Goal: Task Accomplishment & Management: Use online tool/utility

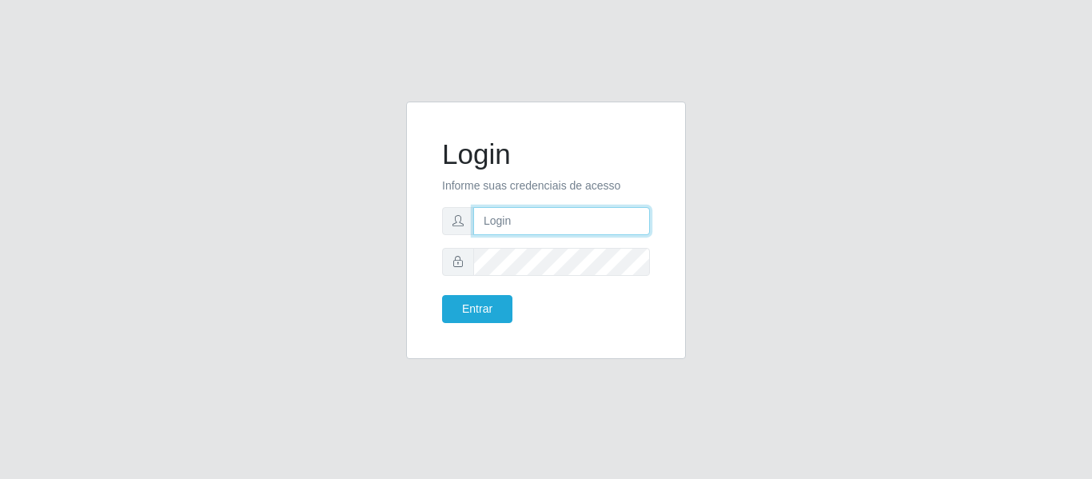
click at [529, 232] on input "text" at bounding box center [561, 221] width 177 height 28
click at [534, 224] on input "text" at bounding box center [561, 221] width 177 height 28
click at [509, 225] on input "text" at bounding box center [561, 221] width 177 height 28
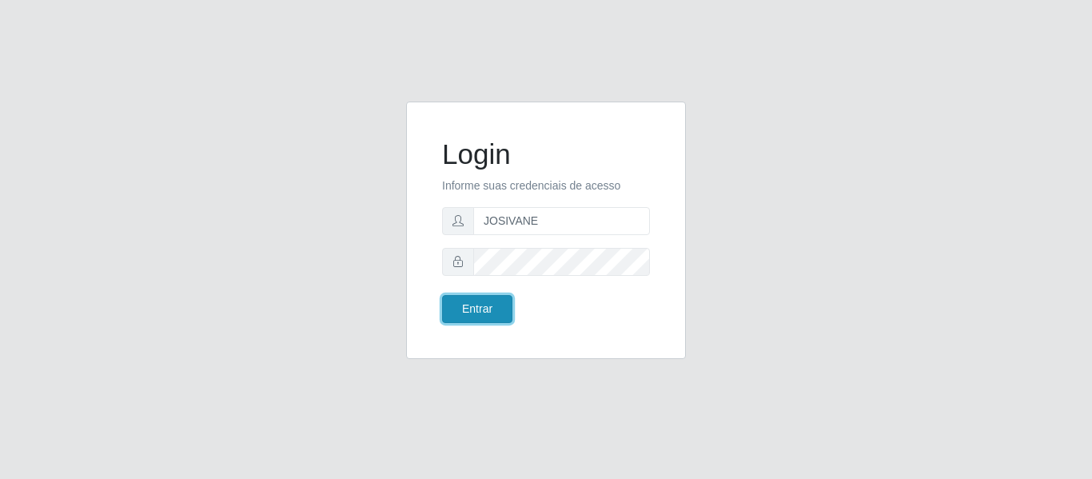
click at [493, 313] on button "Entrar" at bounding box center [477, 309] width 70 height 28
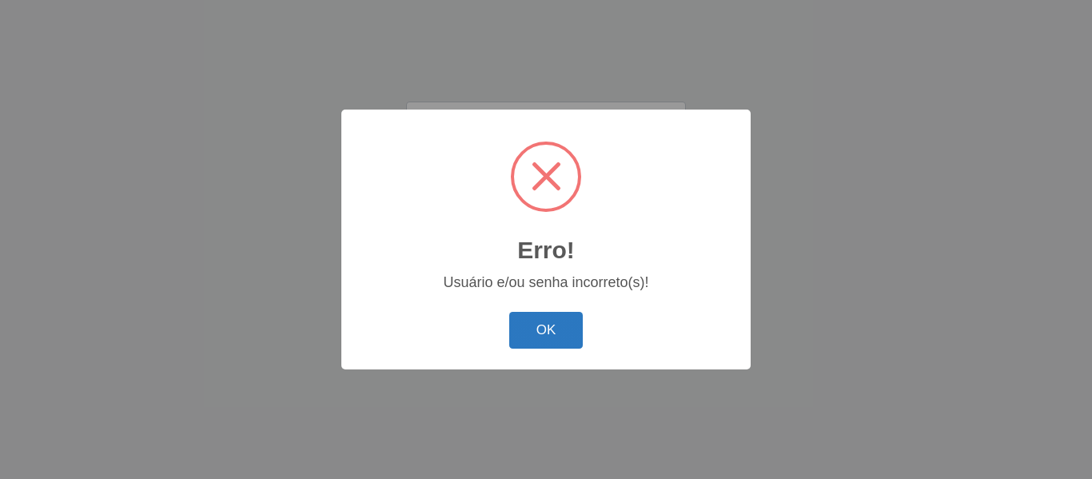
click at [536, 338] on button "OK" at bounding box center [546, 331] width 74 height 38
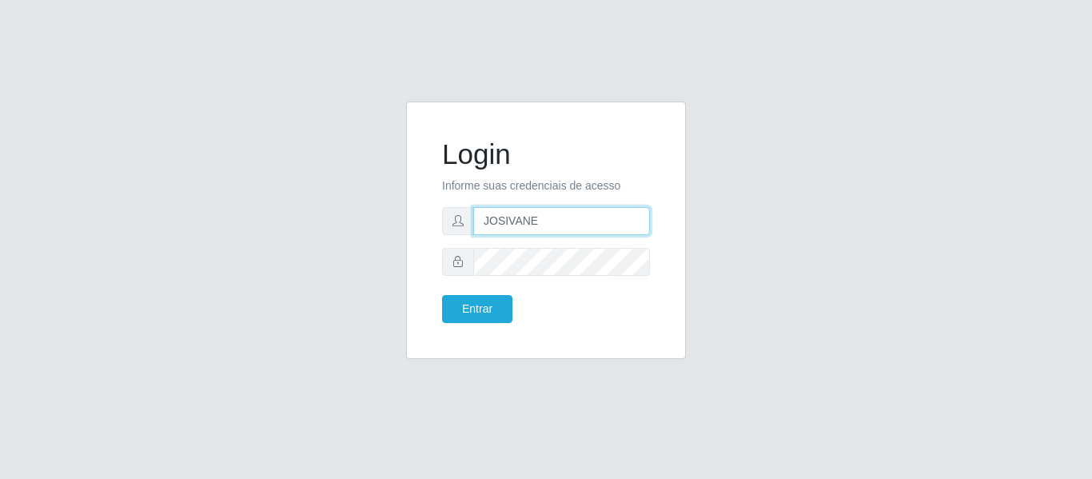
click at [536, 227] on input "JOSIVANE" at bounding box center [561, 221] width 177 height 28
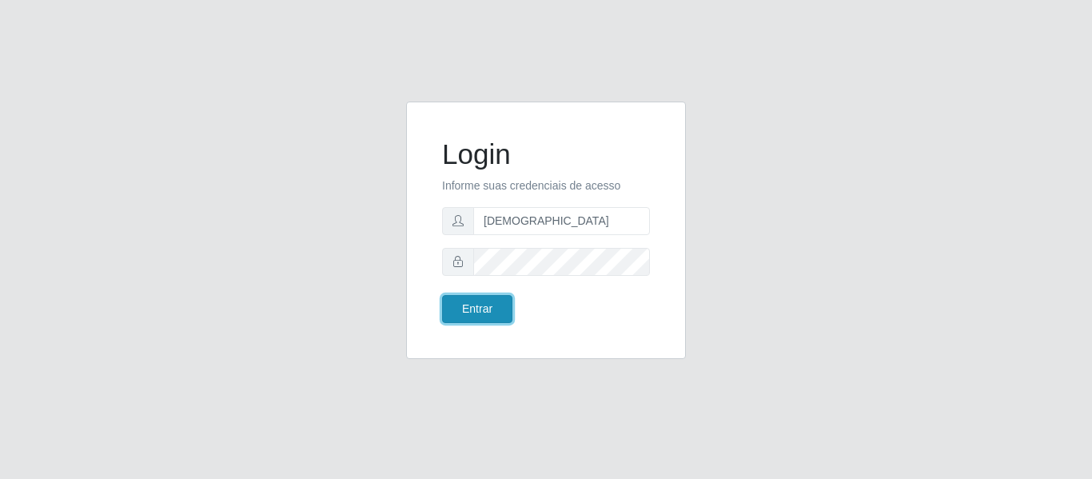
click at [481, 305] on button "Entrar" at bounding box center [477, 309] width 70 height 28
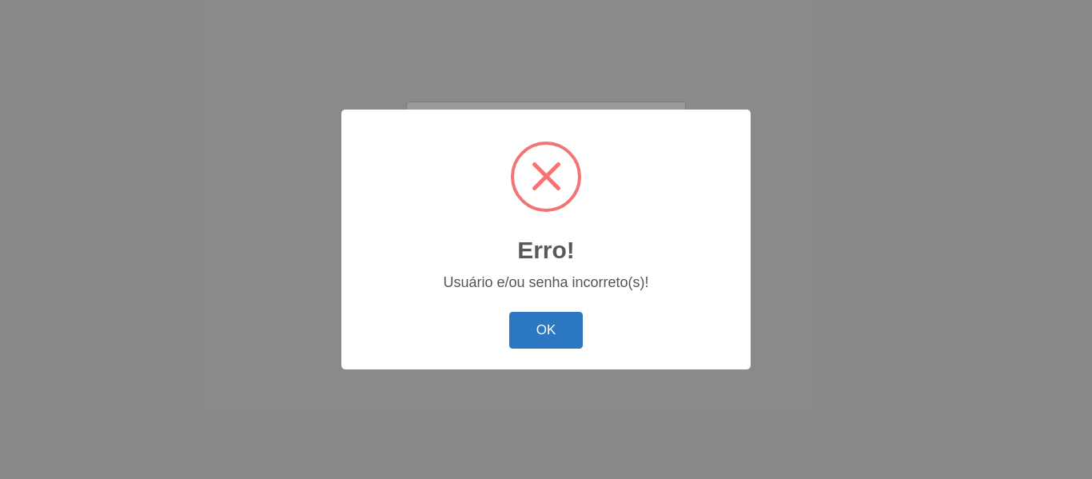
click at [569, 345] on button "OK" at bounding box center [546, 331] width 74 height 38
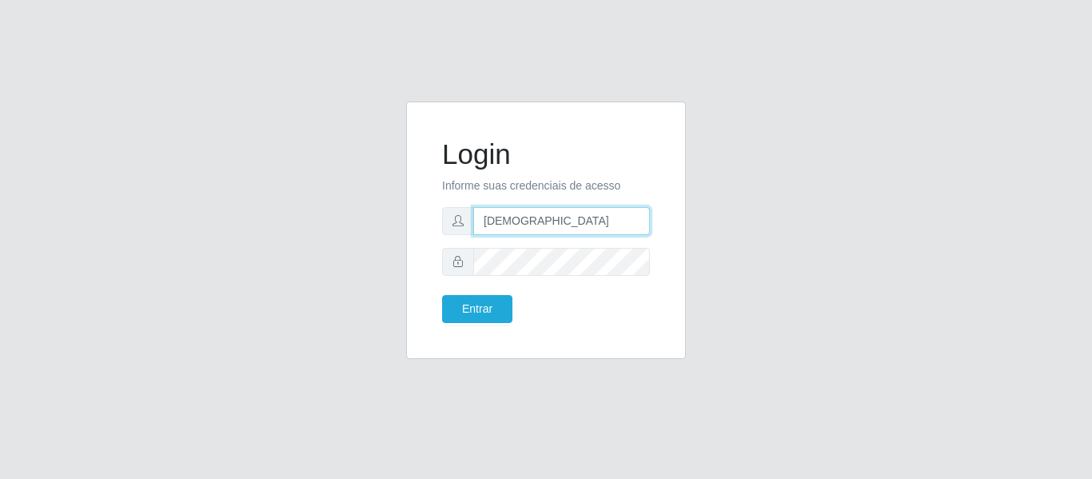
click at [553, 221] on input "[DEMOGRAPHIC_DATA]" at bounding box center [561, 221] width 177 height 28
type input "[DEMOGRAPHIC_DATA]"
drag, startPoint x: 555, startPoint y: 221, endPoint x: 397, endPoint y: 221, distance: 158.3
click at [397, 221] on div "Login Informe suas credenciais de acesso JOSIVANI Entrar" at bounding box center [546, 240] width 304 height 277
type input "L"
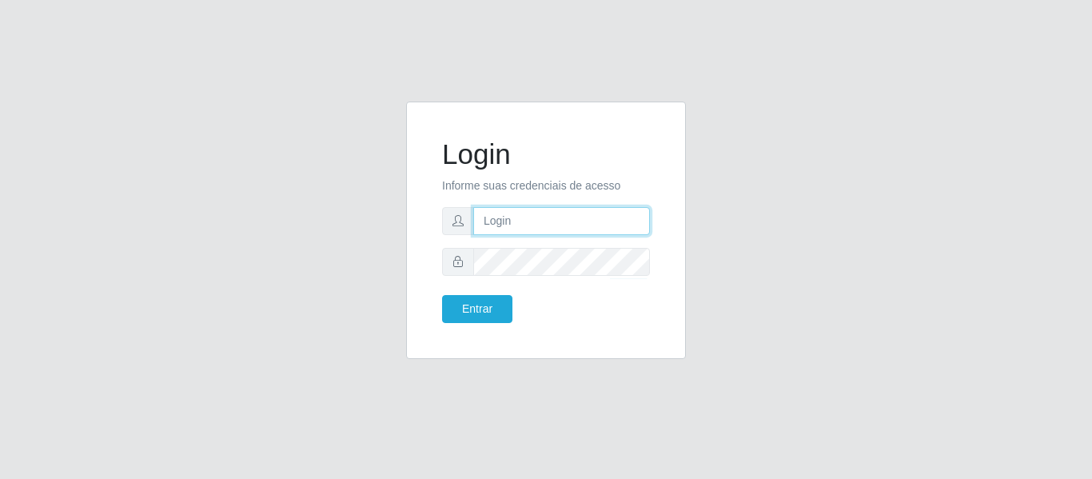
click at [540, 222] on input "text" at bounding box center [561, 221] width 177 height 28
type input "larissa@varejao"
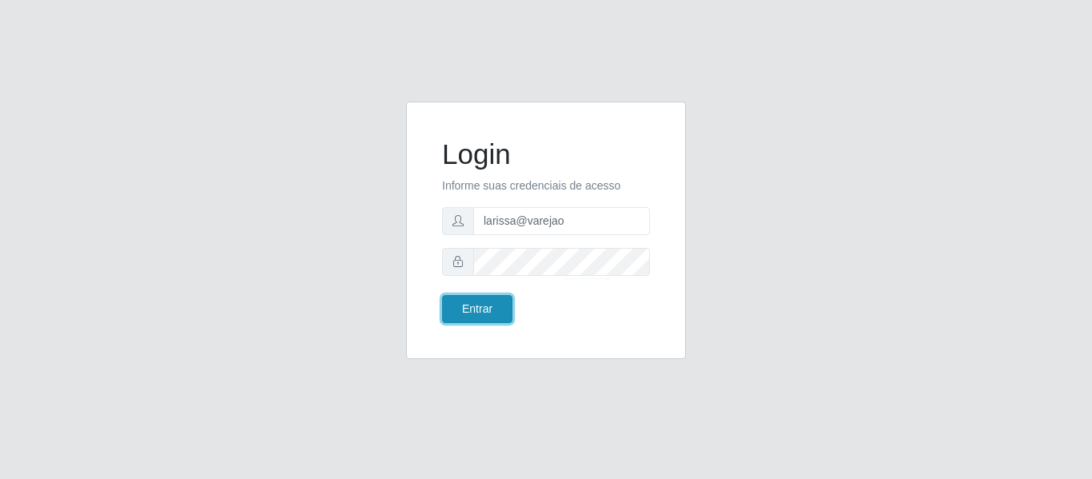
click at [500, 305] on button "Entrar" at bounding box center [477, 309] width 70 height 28
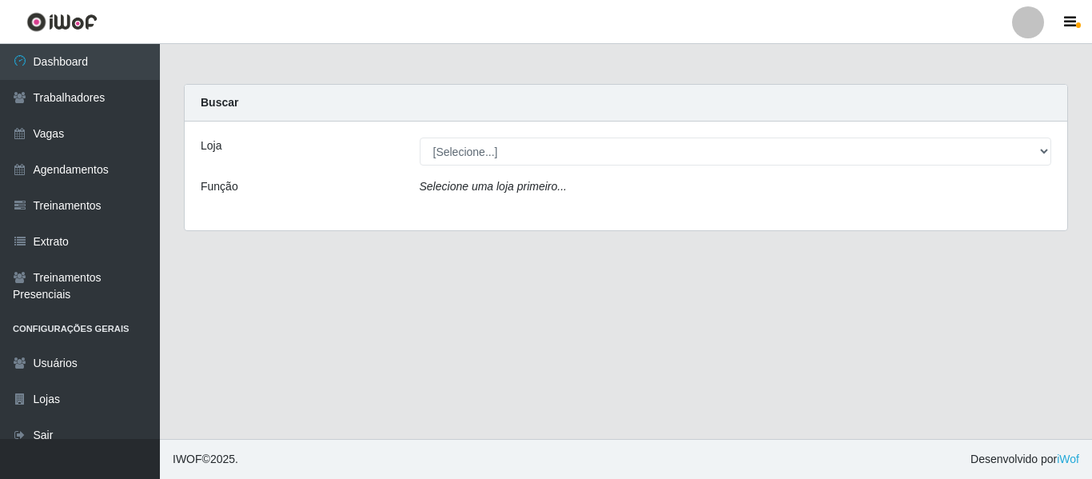
drag, startPoint x: 1060, startPoint y: 2, endPoint x: 524, endPoint y: 166, distance: 561.1
click at [524, 168] on div "Loja [Selecione...] Varejão Supermercados Função Selecione uma loja primeiro..." at bounding box center [626, 176] width 883 height 109
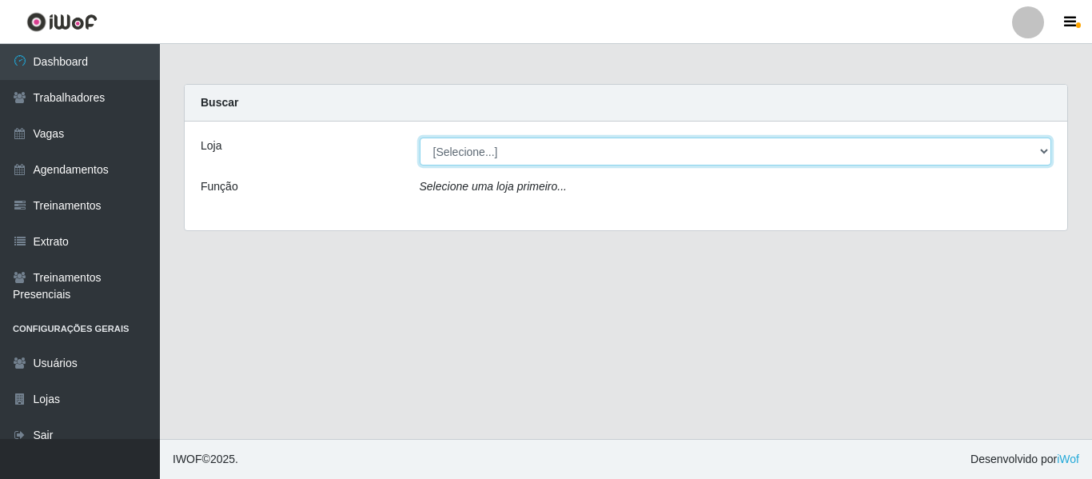
click at [524, 157] on select "[Selecione...] Varejão Supermercados" at bounding box center [736, 152] width 632 height 28
select select "237"
click at [420, 138] on select "[Selecione...] Varejão Supermercados" at bounding box center [736, 152] width 632 height 28
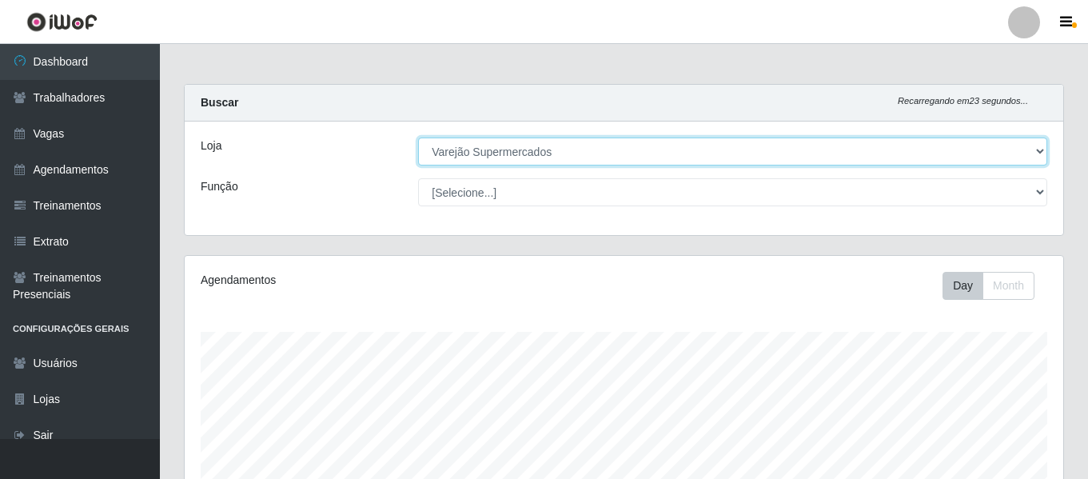
scroll to position [298, 0]
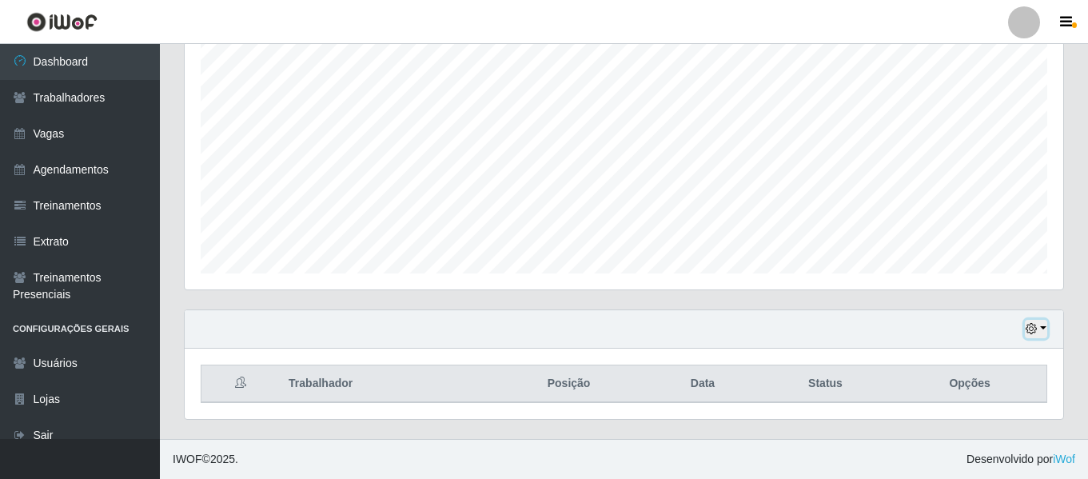
click at [1026, 332] on icon "button" at bounding box center [1031, 328] width 11 height 11
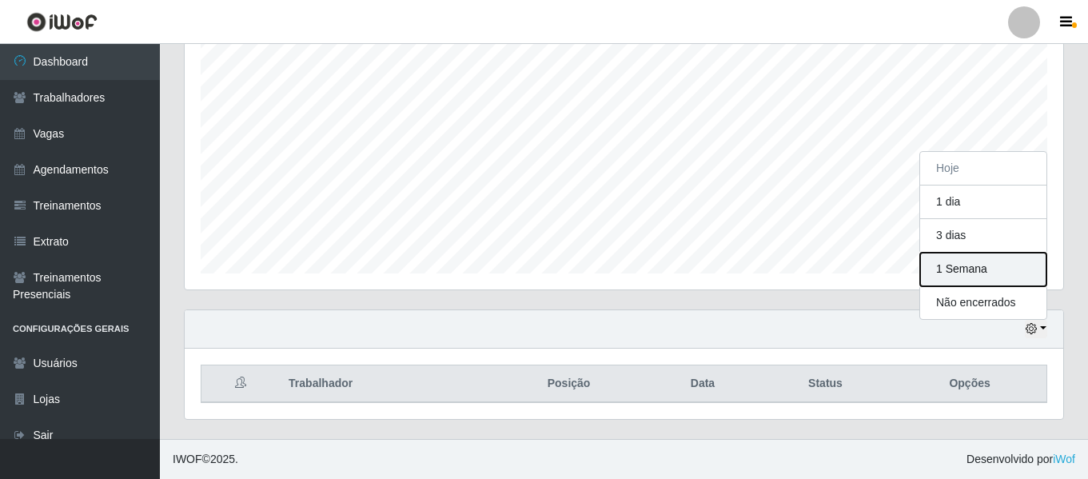
click at [985, 272] on button "1 Semana" at bounding box center [983, 270] width 126 height 34
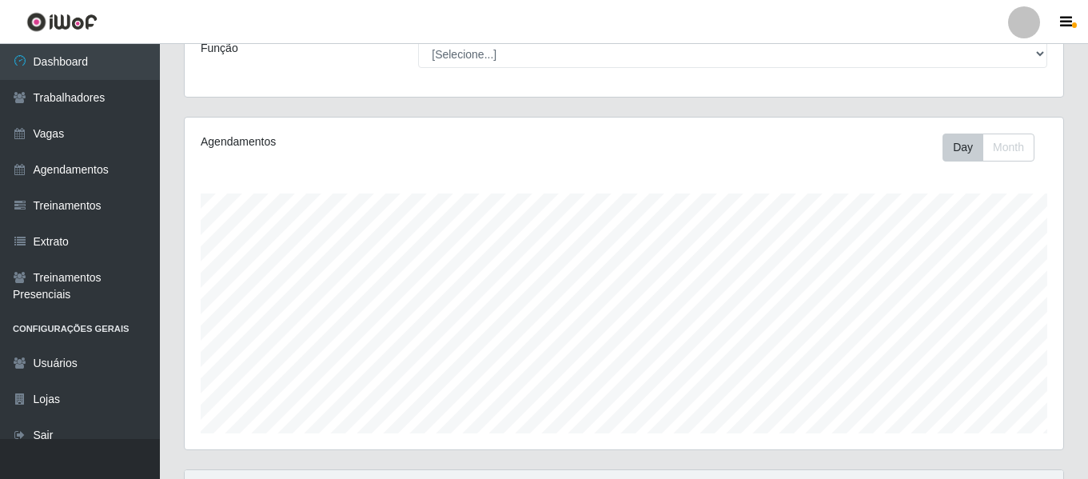
scroll to position [0, 0]
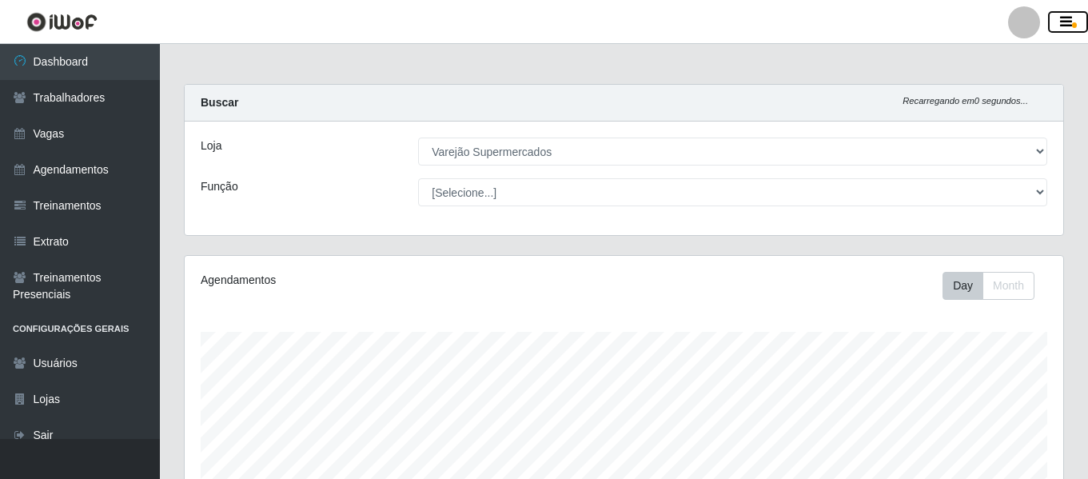
click at [1065, 11] on button "button" at bounding box center [1068, 22] width 40 height 22
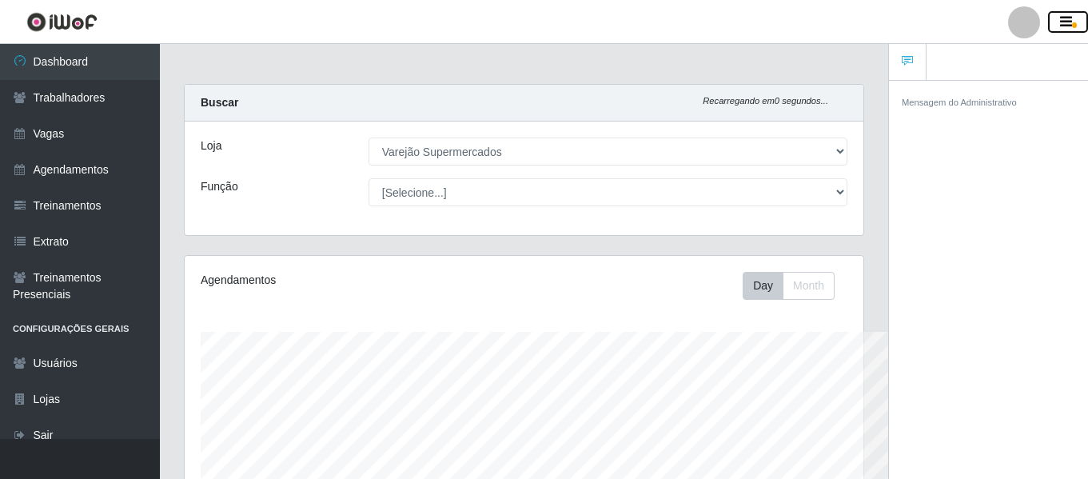
scroll to position [332, 679]
click at [1068, 21] on icon "button" at bounding box center [1066, 22] width 12 height 14
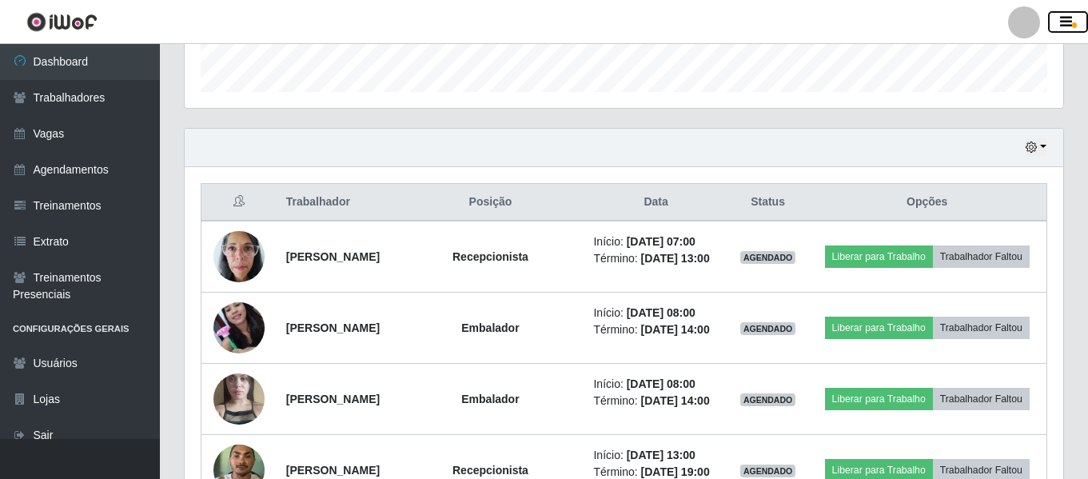
scroll to position [560, 0]
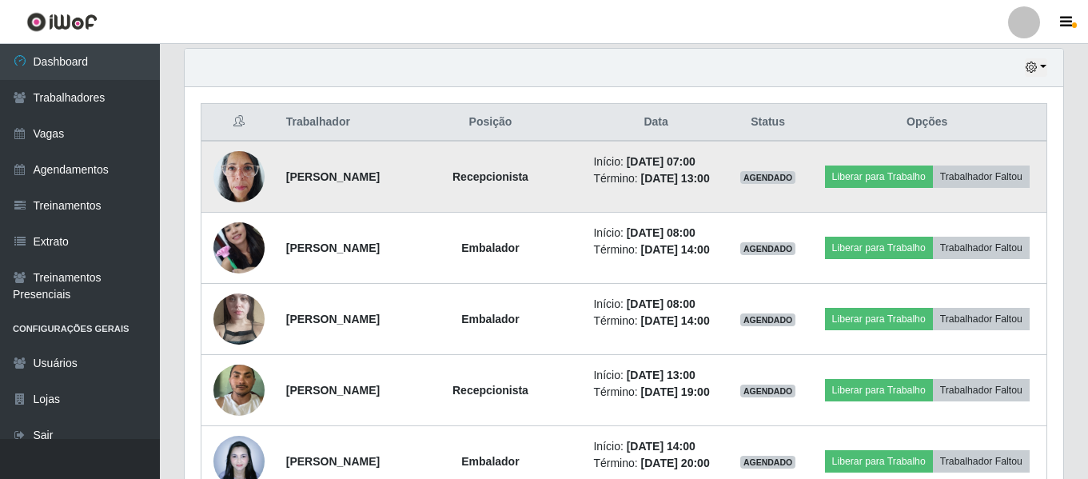
click at [225, 185] on img at bounding box center [238, 176] width 51 height 68
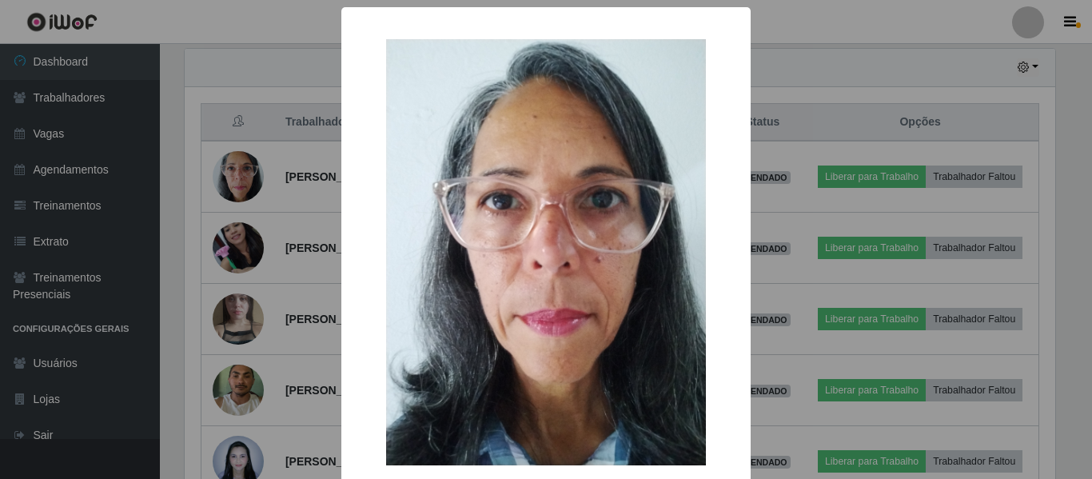
click at [236, 181] on div "× OK Cancel" at bounding box center [546, 239] width 1092 height 479
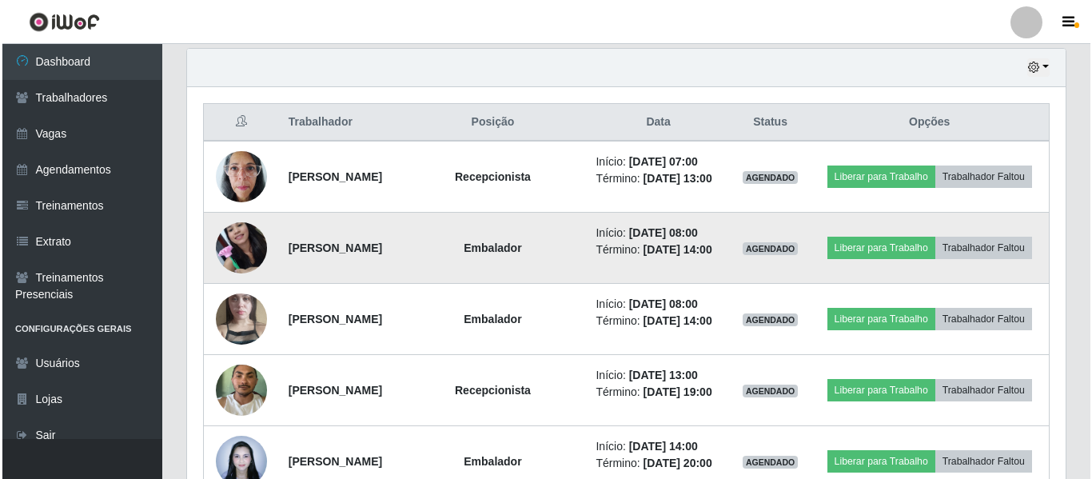
scroll to position [640, 0]
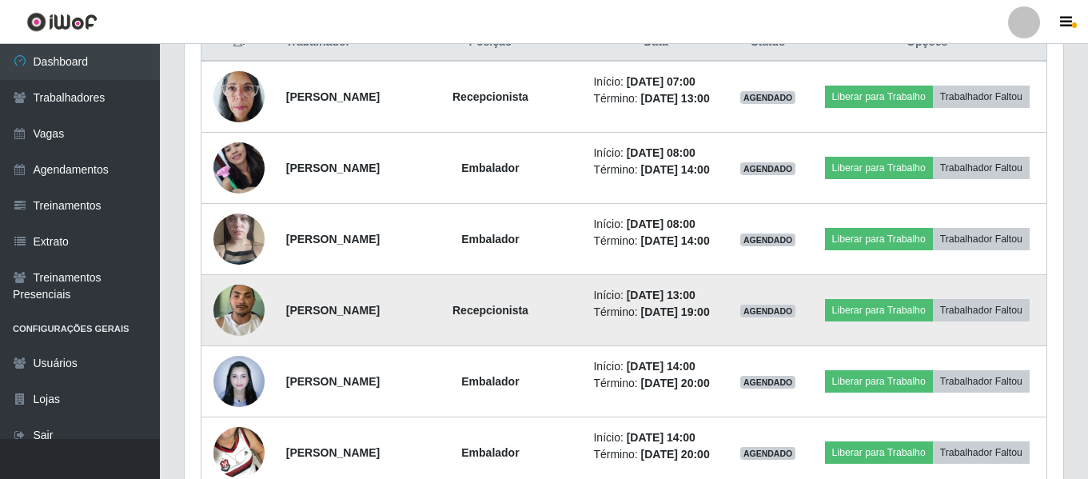
click at [253, 344] on img at bounding box center [238, 310] width 51 height 68
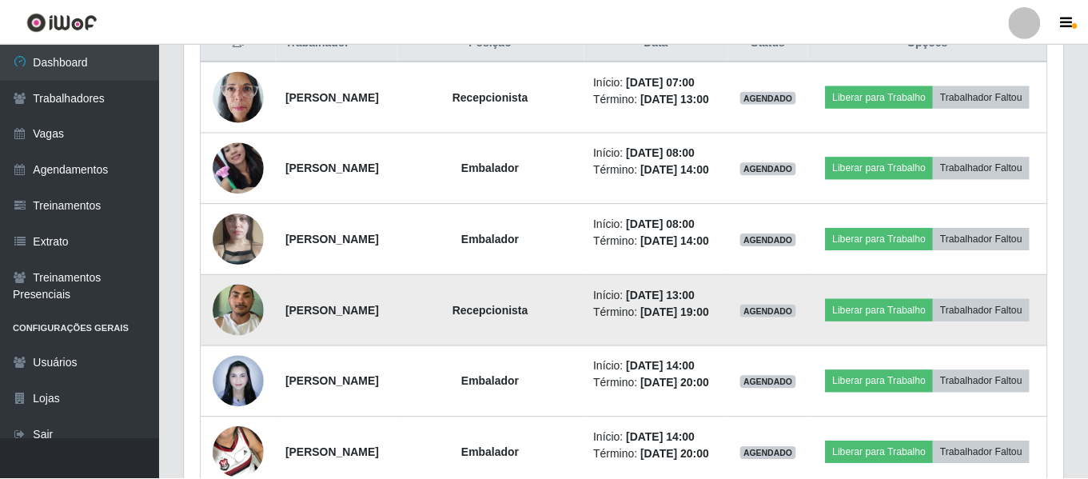
scroll to position [332, 871]
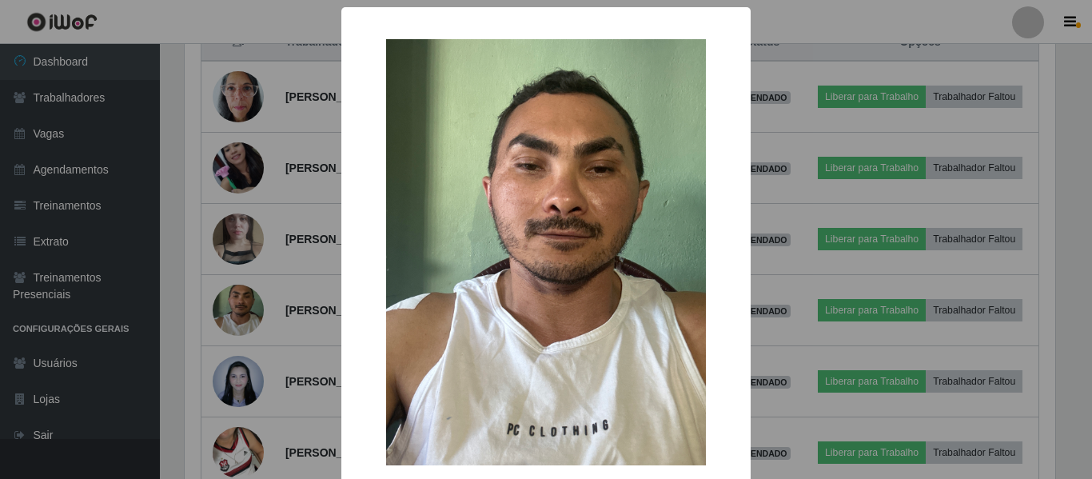
click at [253, 351] on div "× OK Cancel" at bounding box center [546, 239] width 1092 height 479
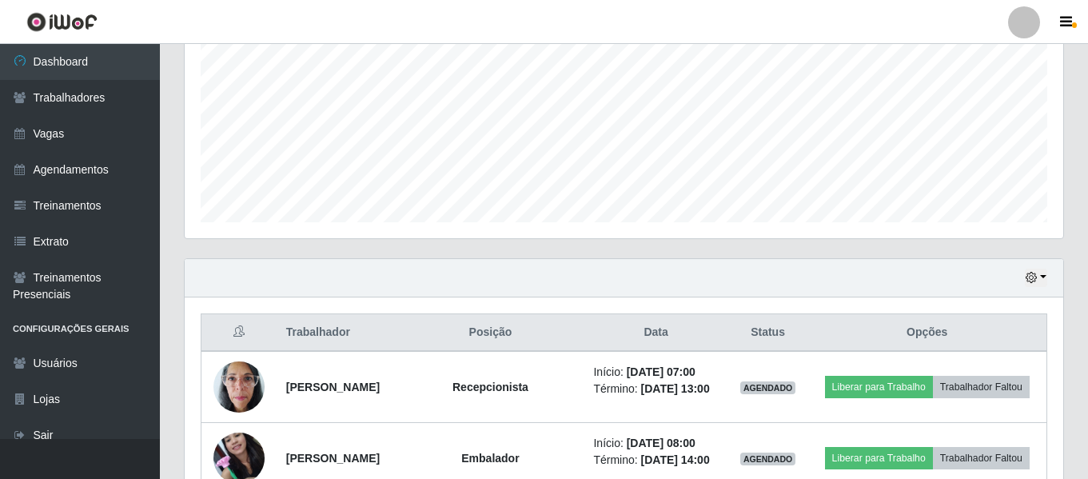
scroll to position [269, 0]
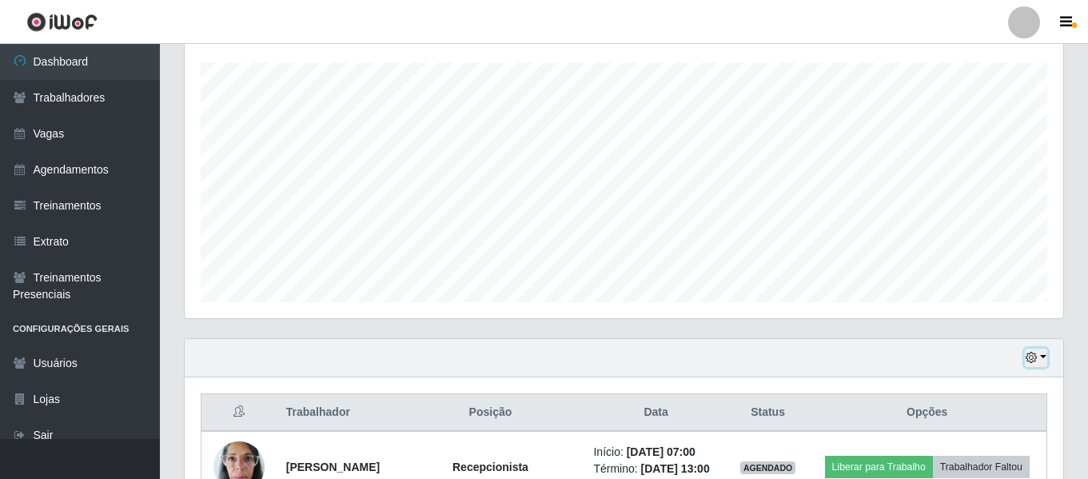
click at [1043, 356] on button "button" at bounding box center [1036, 358] width 22 height 18
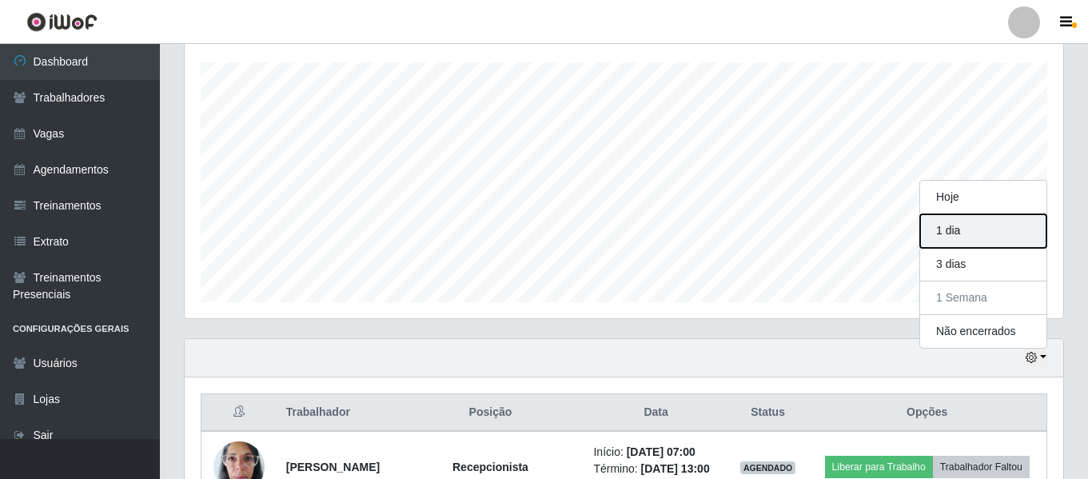
click at [953, 224] on button "1 dia" at bounding box center [983, 231] width 126 height 34
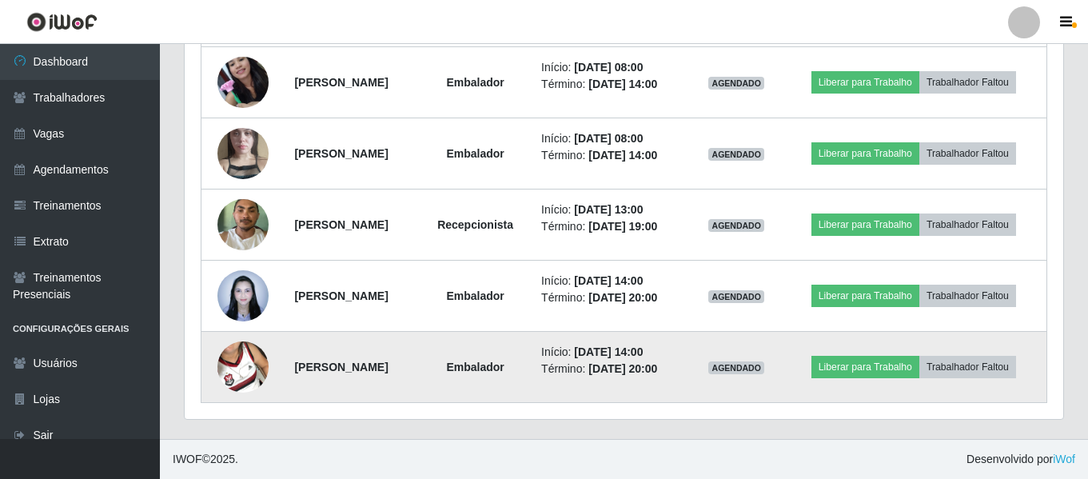
scroll to position [645, 0]
